Goal: Go to known website: Go to known website

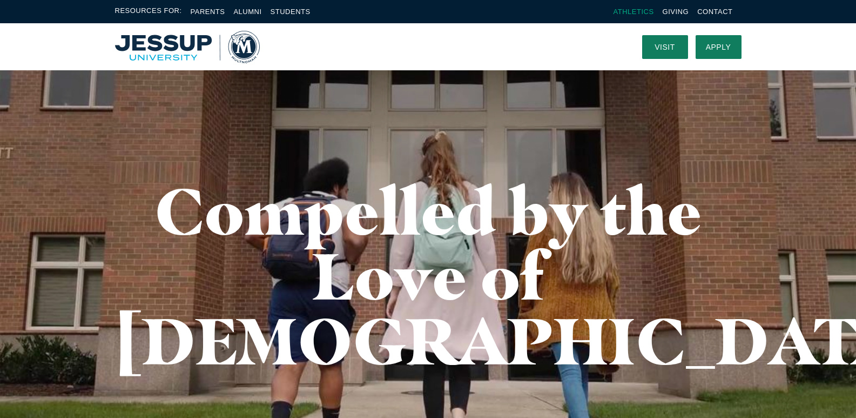
click at [625, 9] on link "Athletics" at bounding box center [634, 12] width 41 height 8
click at [172, 37] on img "Home" at bounding box center [187, 47] width 145 height 32
click at [627, 10] on link "Athletics" at bounding box center [634, 12] width 41 height 8
click at [629, 10] on link "Athletics" at bounding box center [634, 12] width 41 height 8
